Goal: Task Accomplishment & Management: Use online tool/utility

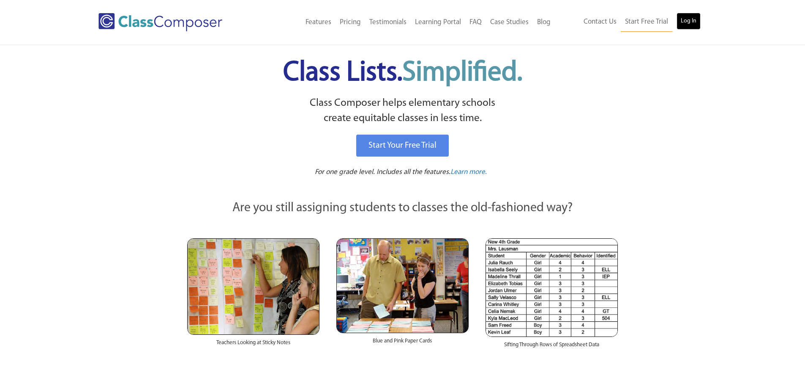
click at [690, 19] on link "Log In" at bounding box center [689, 21] width 24 height 17
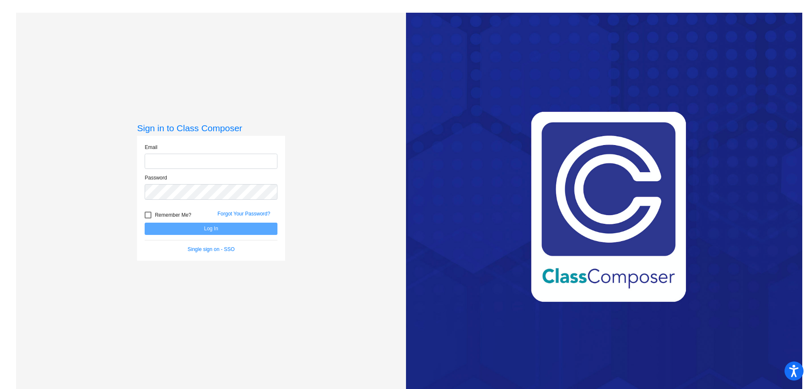
click at [232, 162] on input "email" at bounding box center [211, 161] width 133 height 16
type input "[EMAIL_ADDRESS][DOMAIN_NAME]"
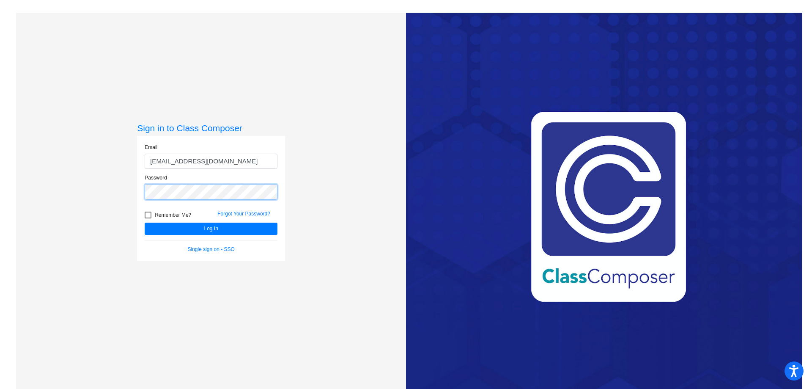
click at [145, 222] on button "Log In" at bounding box center [211, 228] width 133 height 12
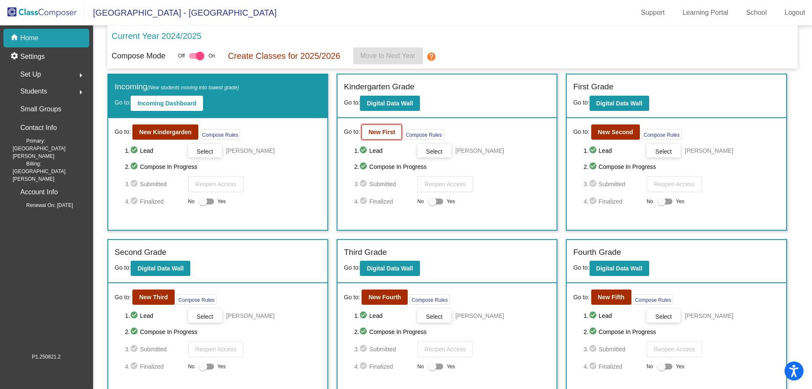
click at [385, 130] on b "New First" at bounding box center [381, 132] width 27 height 7
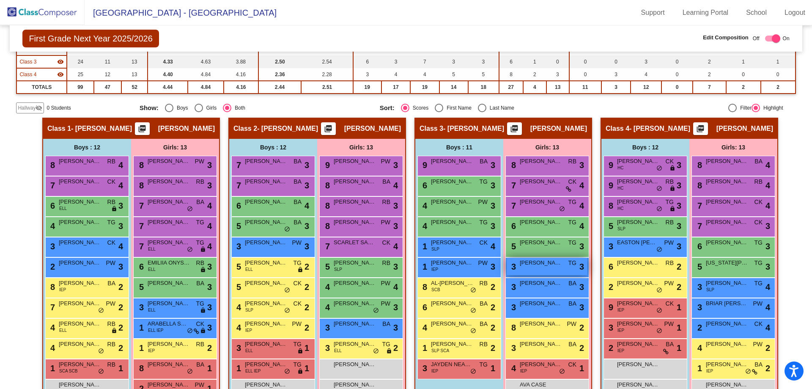
scroll to position [151, 0]
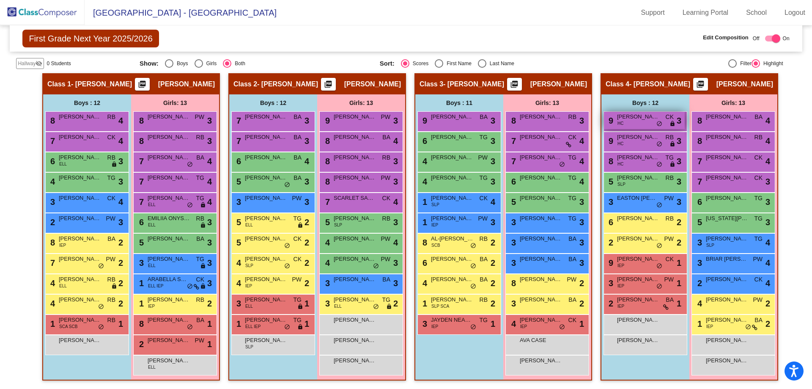
click at [631, 125] on div "9 [PERSON_NAME] HC CK lock do_not_disturb_alt 3" at bounding box center [644, 120] width 81 height 17
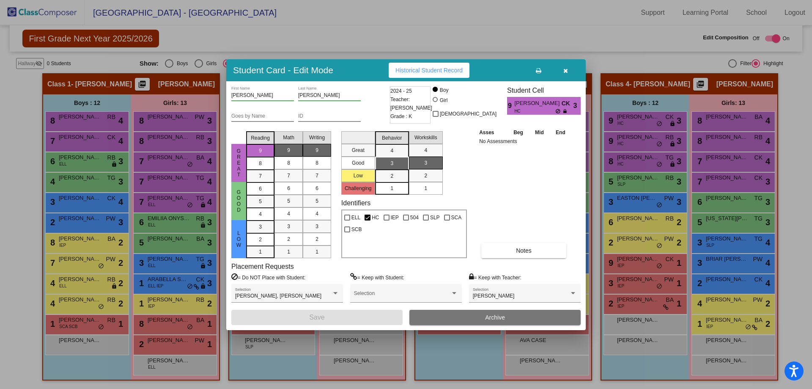
click at [564, 68] on icon "button" at bounding box center [565, 71] width 5 height 6
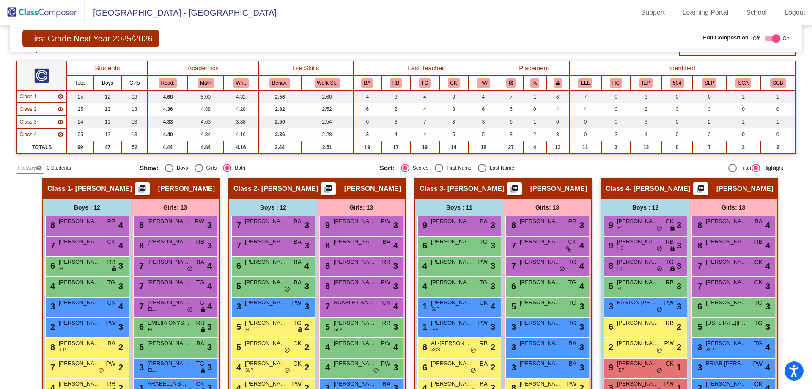
scroll to position [0, 0]
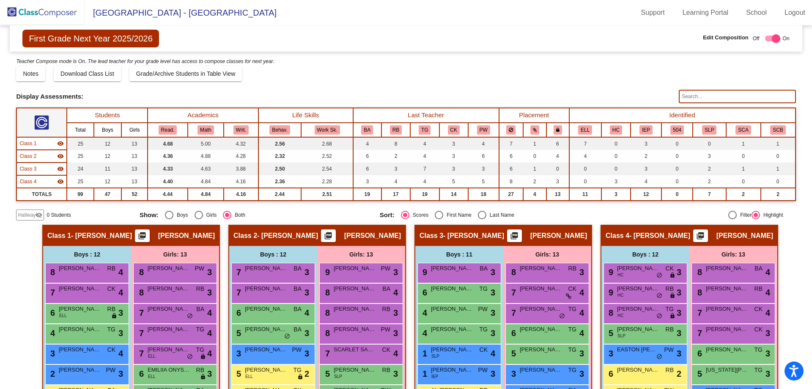
click at [52, 11] on img at bounding box center [42, 12] width 85 height 25
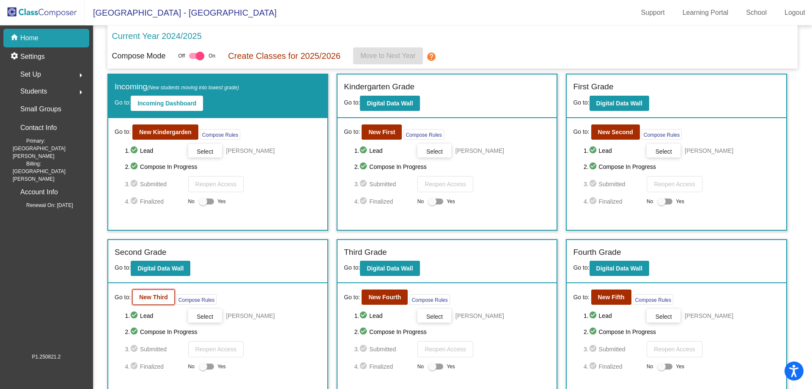
click at [153, 300] on b "New Third" at bounding box center [153, 296] width 29 height 7
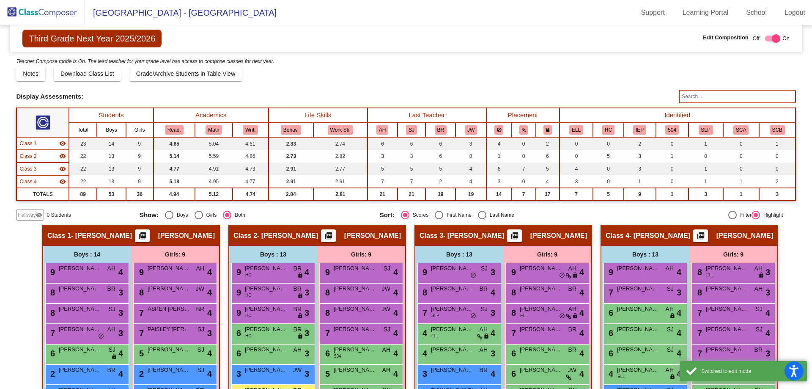
click at [27, 11] on img at bounding box center [42, 12] width 85 height 25
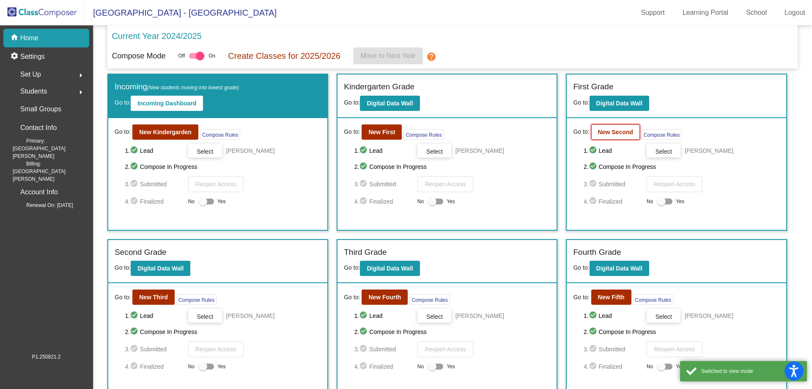
click at [611, 137] on button "New Second" at bounding box center [615, 131] width 49 height 15
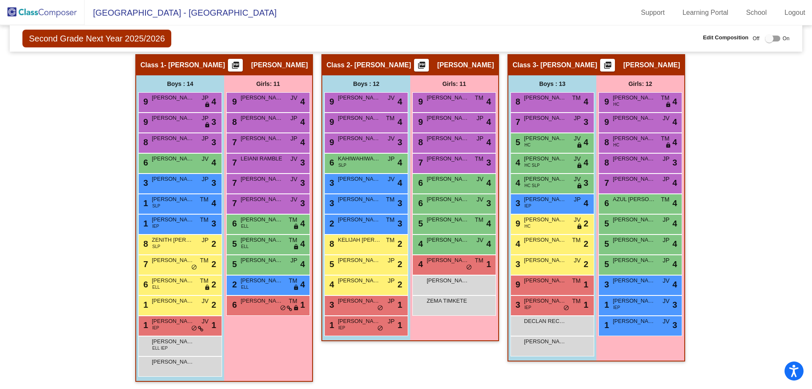
scroll to position [159, 0]
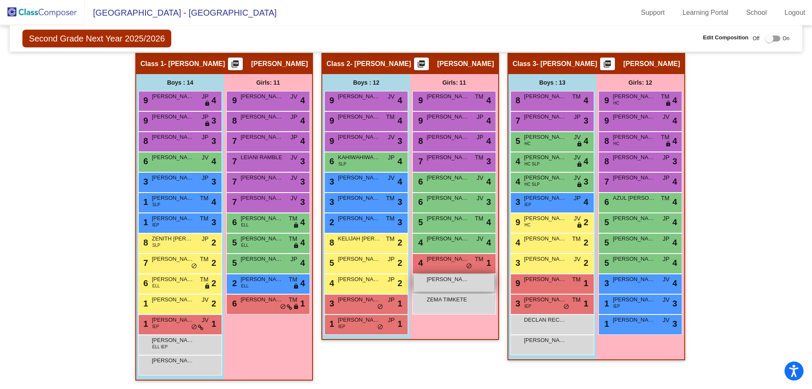
click at [439, 280] on span "[PERSON_NAME]" at bounding box center [448, 279] width 42 height 8
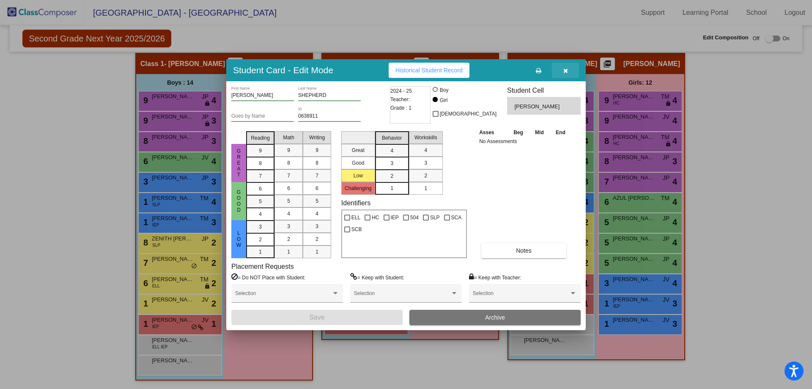
click at [568, 71] on button "button" at bounding box center [565, 70] width 27 height 15
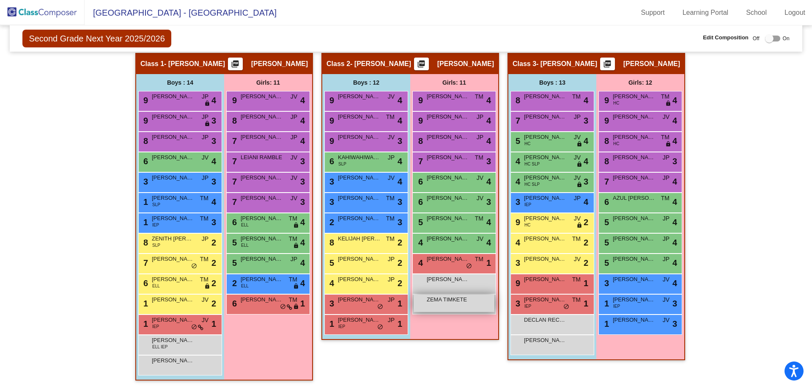
click at [460, 301] on span "ZEMA TIMKETE" at bounding box center [448, 299] width 42 height 8
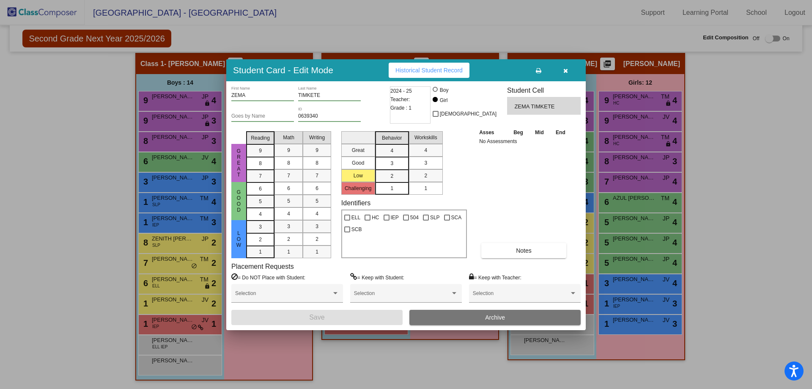
click at [565, 69] on icon "button" at bounding box center [565, 71] width 5 height 6
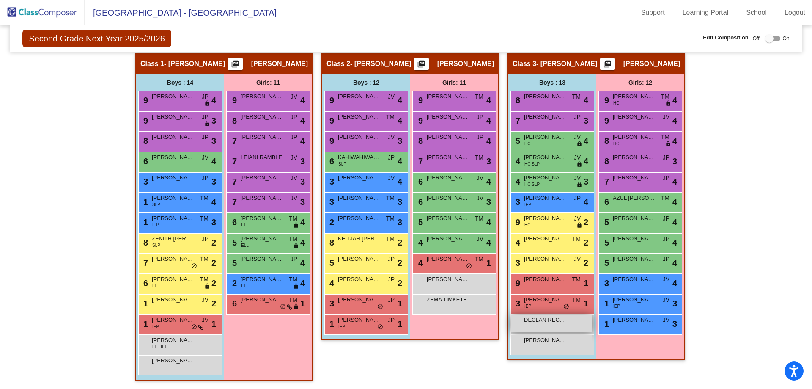
click at [559, 325] on div "DECLAN RECORD lock do_not_disturb_alt" at bounding box center [551, 323] width 81 height 17
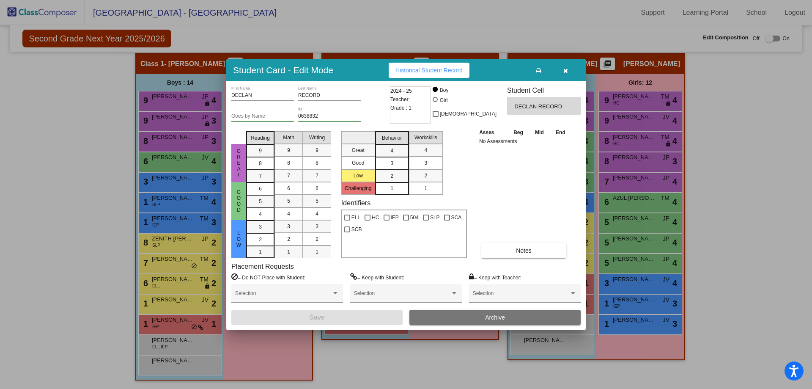
click at [565, 68] on icon "button" at bounding box center [565, 71] width 5 height 6
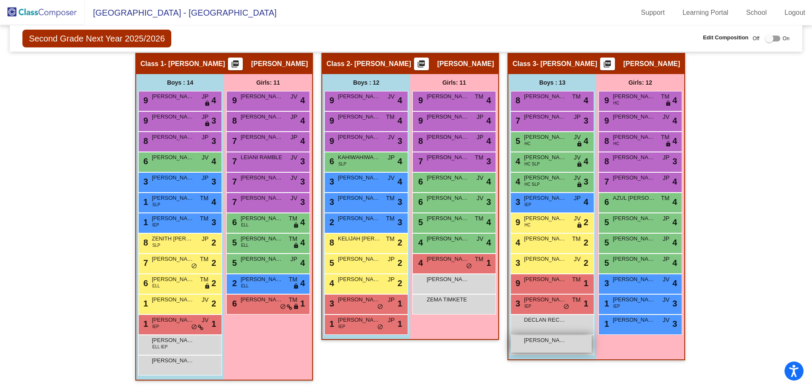
click at [545, 346] on div "[PERSON_NAME] lock do_not_disturb_alt" at bounding box center [551, 343] width 81 height 17
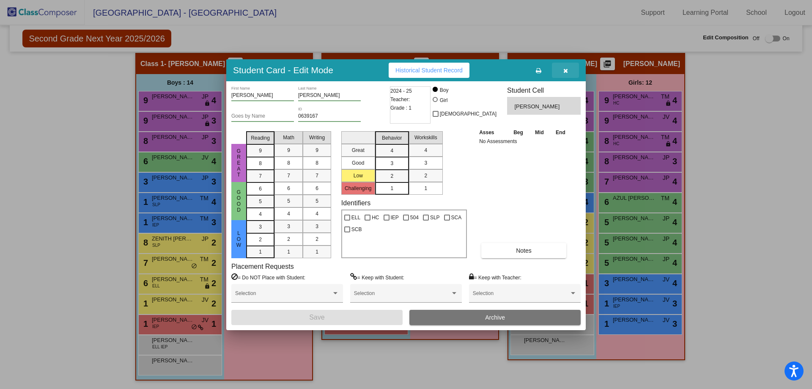
click at [567, 73] on icon "button" at bounding box center [565, 71] width 5 height 6
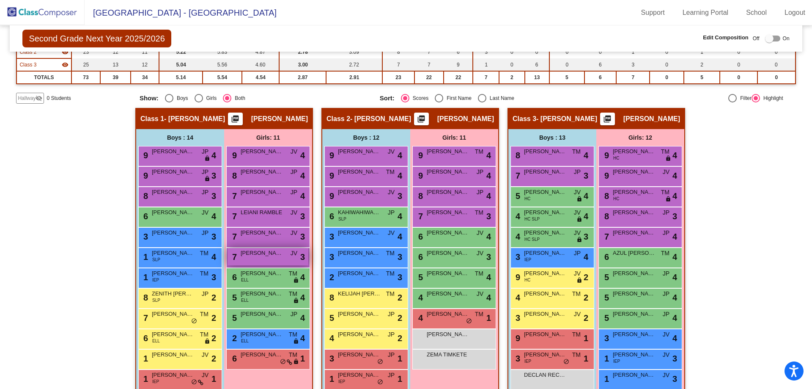
scroll to position [0, 0]
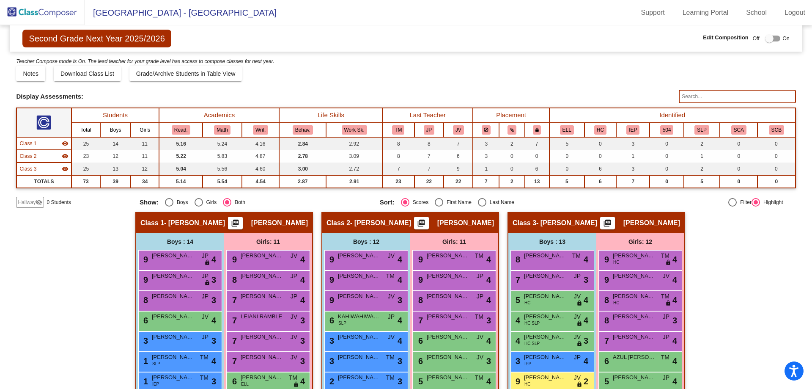
click at [46, 11] on img at bounding box center [42, 12] width 85 height 25
